Goal: Task Accomplishment & Management: Use online tool/utility

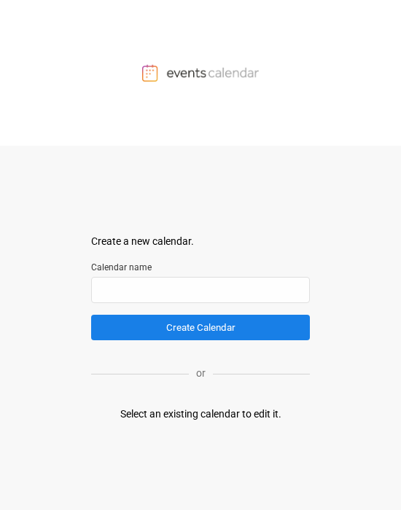
click at [223, 407] on div "Select an existing calendar to edit it." at bounding box center [200, 413] width 161 height 15
click at [208, 417] on div "Select an existing calendar to edit it." at bounding box center [200, 413] width 161 height 15
click at [153, 251] on div "Select an existing calendar to edit it." at bounding box center [200, 413] width 161 height 15
click at [168, 78] on img at bounding box center [200, 72] width 117 height 17
click at [180, 263] on input "text" at bounding box center [200, 290] width 219 height 26
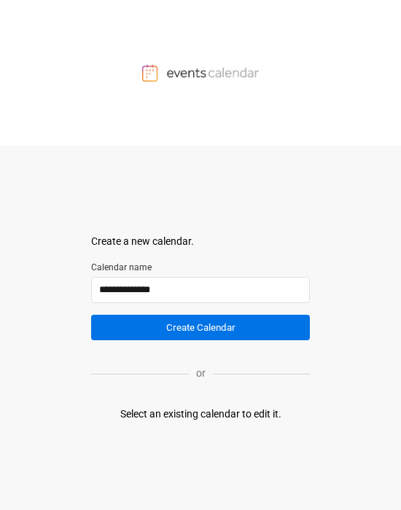
type input "**********"
click at [180, 263] on button "Create Calendar" at bounding box center [200, 327] width 219 height 25
